Goal: Information Seeking & Learning: Learn about a topic

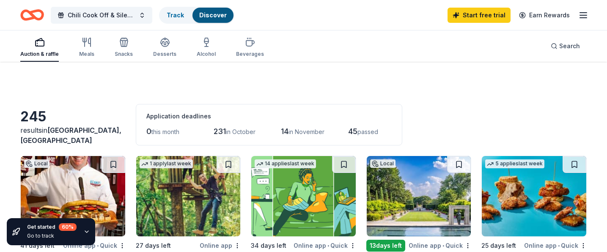
scroll to position [761, 0]
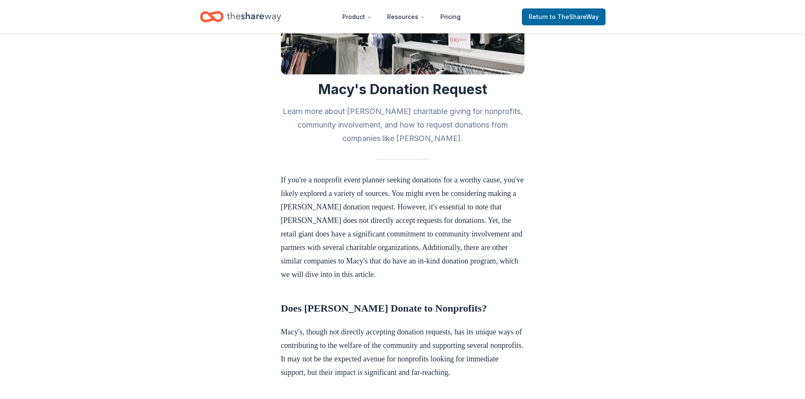
scroll to position [127, 0]
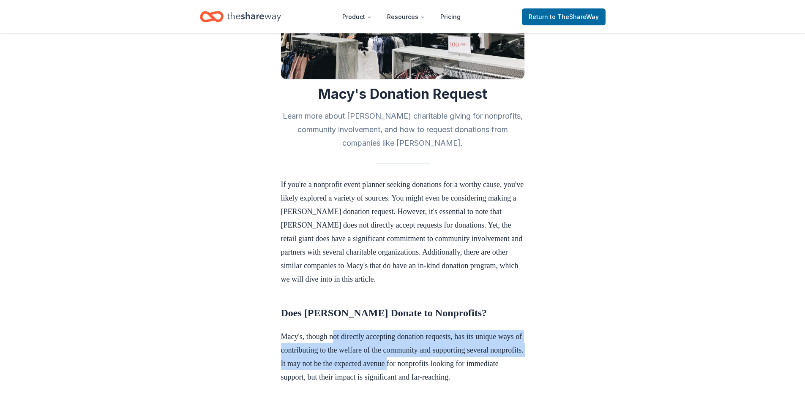
drag, startPoint x: 339, startPoint y: 337, endPoint x: 461, endPoint y: 361, distance: 124.5
click at [461, 361] on p "Macy's, though not directly accepting donation requests, has its unique ways of…" at bounding box center [403, 357] width 244 height 54
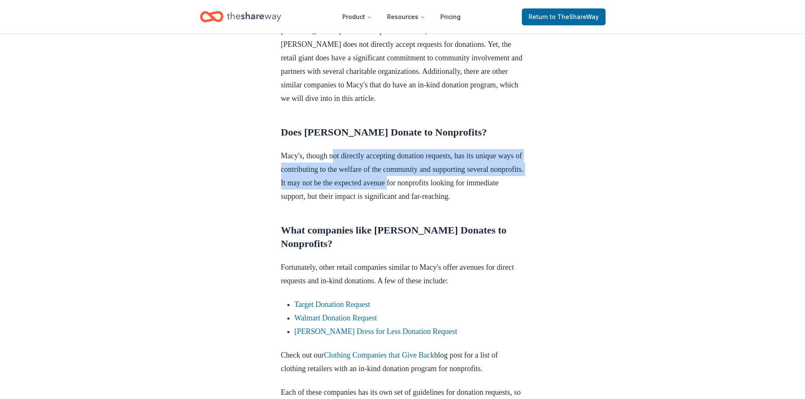
scroll to position [380, 0]
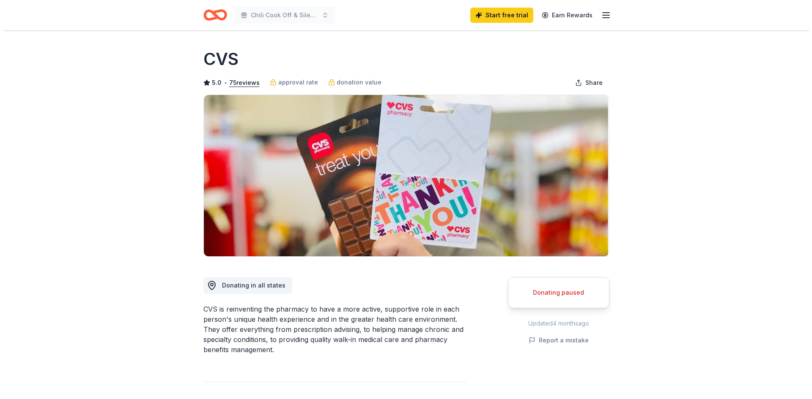
scroll to position [42, 0]
